Goal: Information Seeking & Learning: Learn about a topic

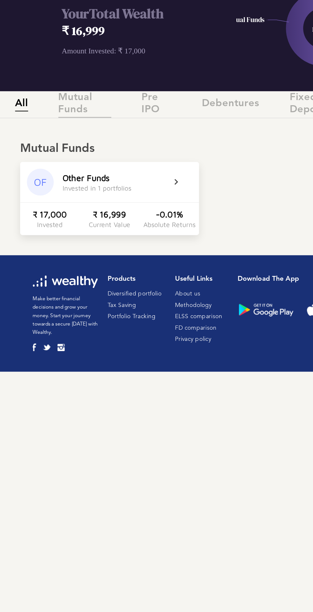
click at [69, 124] on span "Mutual Funds" at bounding box center [64, 127] width 40 height 20
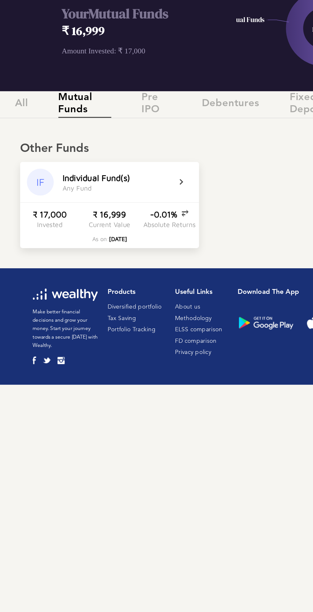
click at [136, 187] on div "IF I n d i v i d u a l F u n d ( s ) A n y F u n d" at bounding box center [83, 185] width 136 height 31
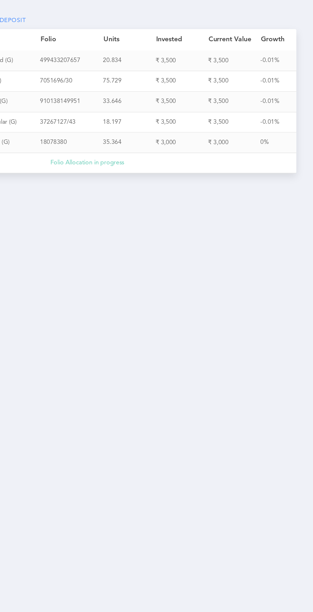
click at [226, 259] on div "Loading dashboard My Wealthy Transactions Portfolio Tracker Proposals No notifi…" at bounding box center [156, 306] width 313 height 612
